Goal: Check status: Check status

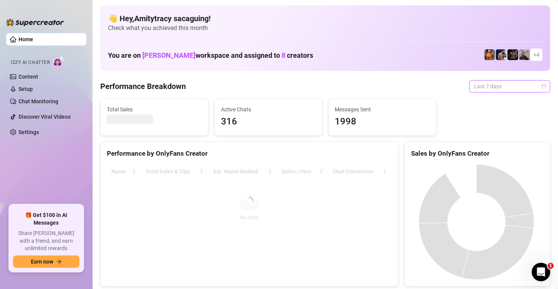
click at [486, 89] on span "Last 7 days" at bounding box center [510, 87] width 72 height 12
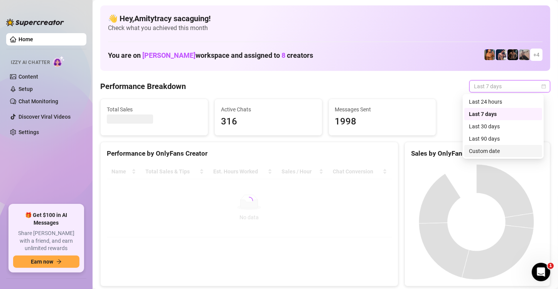
click at [483, 150] on div "Custom date" at bounding box center [503, 151] width 69 height 8
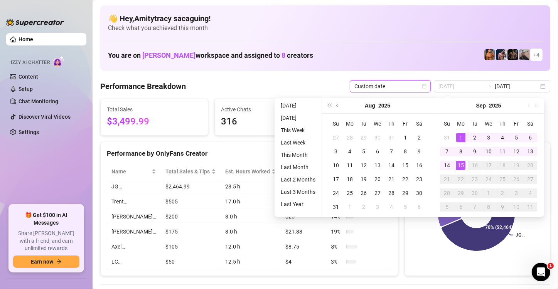
type input "[DATE]"
click at [458, 133] on div "1" at bounding box center [460, 137] width 9 height 9
type input "[DATE]"
click at [458, 165] on div "15" at bounding box center [460, 165] width 9 height 9
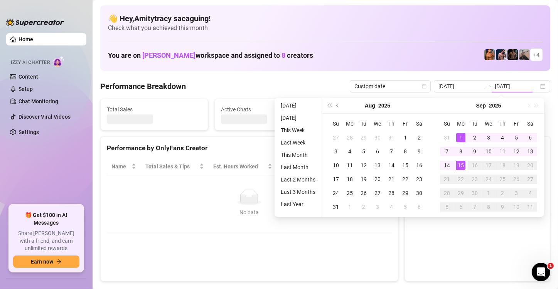
type input "[DATE]"
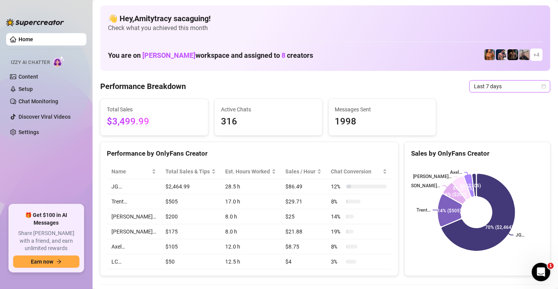
click at [484, 88] on span "Last 7 days" at bounding box center [510, 87] width 72 height 12
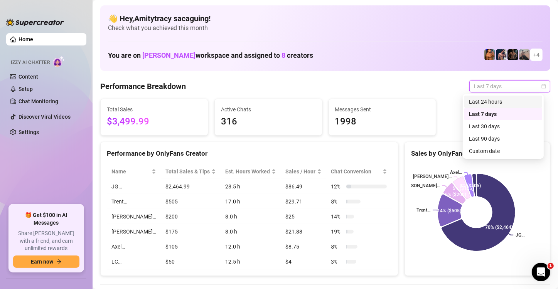
click at [488, 150] on div "Custom date" at bounding box center [503, 151] width 69 height 8
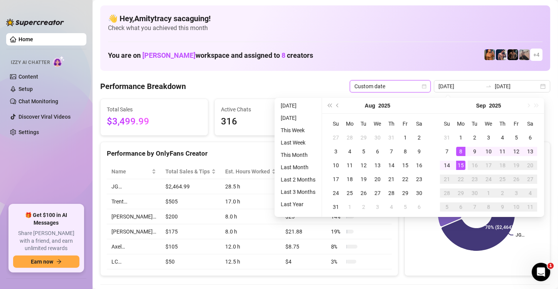
click at [460, 147] on div "8" at bounding box center [460, 151] width 9 height 9
click at [460, 137] on div "1" at bounding box center [460, 137] width 9 height 9
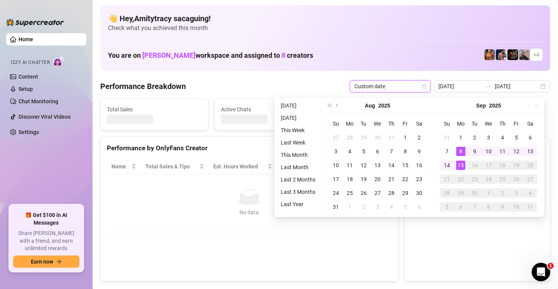
type input "[DATE]"
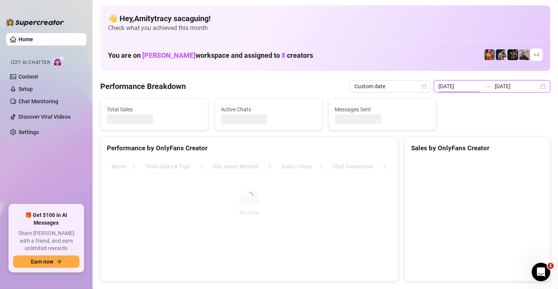
drag, startPoint x: 474, startPoint y: 86, endPoint x: 533, endPoint y: 87, distance: 59.4
click at [533, 87] on div "[DATE] [DATE]" at bounding box center [492, 86] width 116 height 12
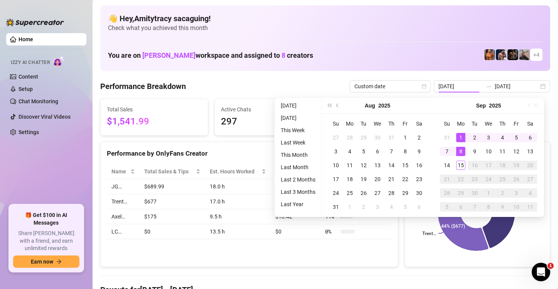
click at [457, 138] on div "1" at bounding box center [460, 137] width 9 height 9
type input "[DATE]"
click at [460, 162] on div "15" at bounding box center [460, 165] width 9 height 9
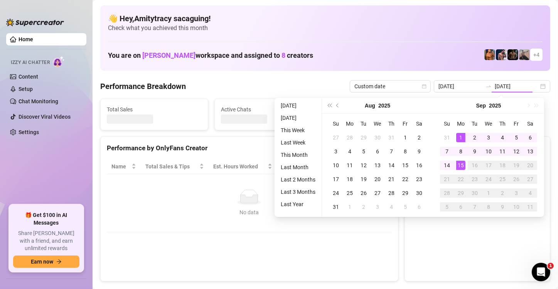
type input "[DATE]"
